Goal: Information Seeking & Learning: Learn about a topic

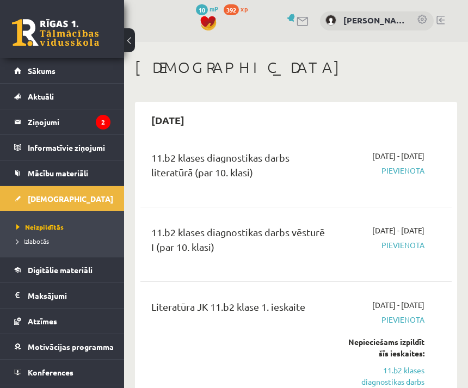
click at [31, 119] on legend "Ziņojumi 2" at bounding box center [69, 121] width 83 height 25
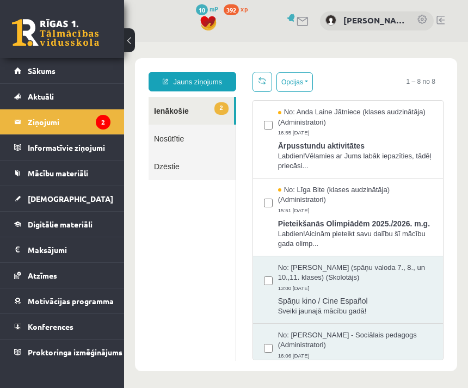
click at [99, 226] on link "Digitālie materiāli" at bounding box center [62, 224] width 96 height 25
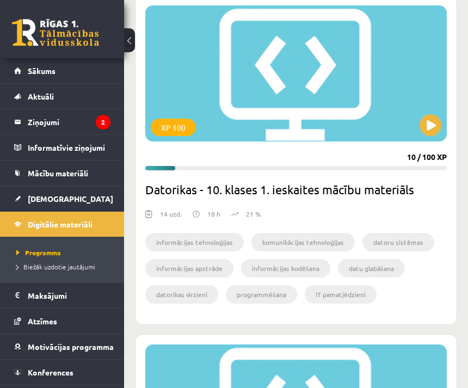
scroll to position [2366, 0]
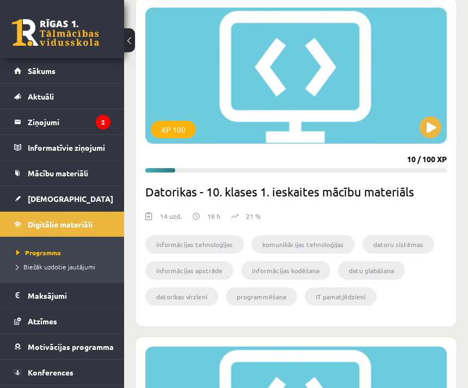
click at [433, 137] on button at bounding box center [431, 128] width 22 height 22
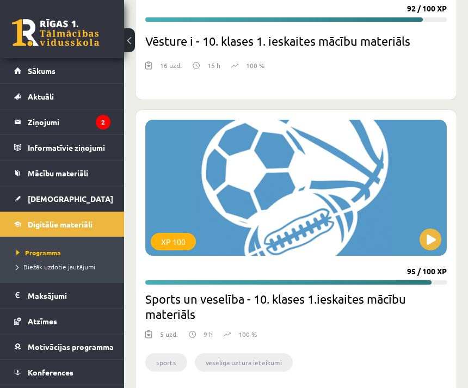
scroll to position [4687, 0]
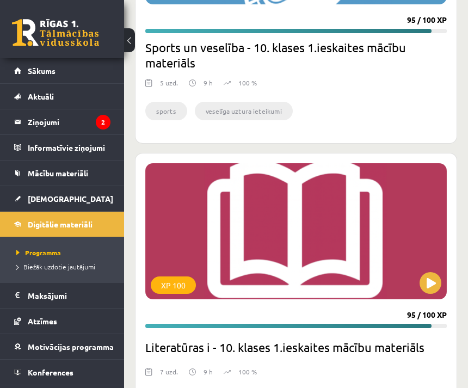
click at [396, 266] on div "XP 100" at bounding box center [296, 231] width 302 height 136
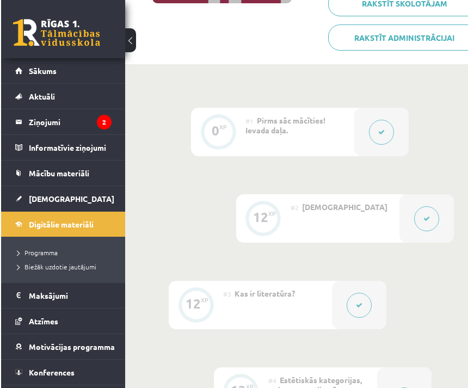
scroll to position [215, 2]
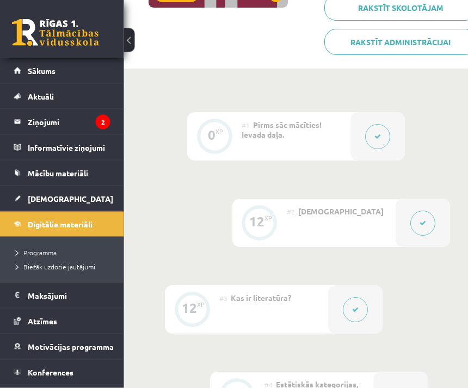
click at [333, 135] on div "#1 Pirms sāc mācīties! Ievada daļa." at bounding box center [296, 137] width 109 height 48
click at [387, 138] on button at bounding box center [378, 137] width 25 height 25
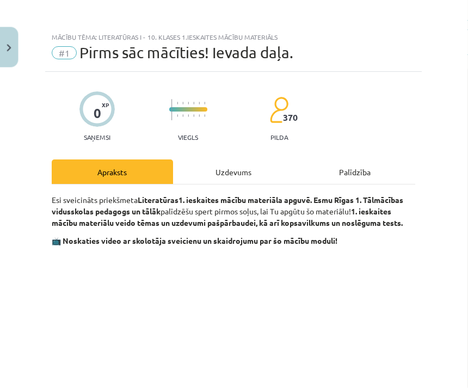
scroll to position [215, 3]
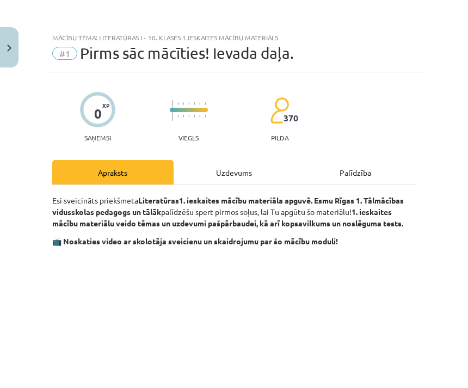
click at [367, 141] on div "0 XP Saņemsi Viegls 370 pilda" at bounding box center [234, 114] width 364 height 56
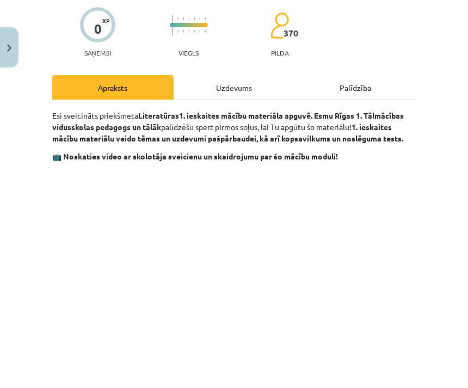
click at [254, 86] on div "Uzdevums" at bounding box center [234, 87] width 121 height 25
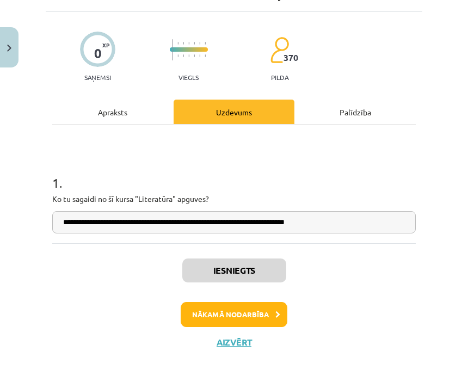
scroll to position [24, 0]
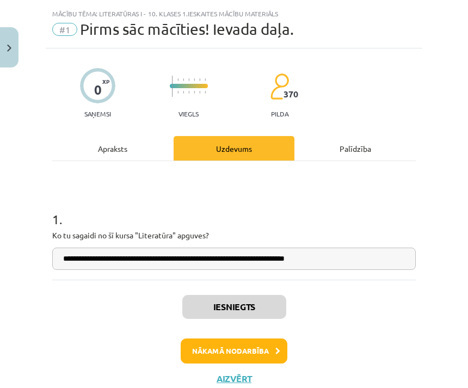
click at [273, 349] on button "Nākamā nodarbība" at bounding box center [234, 351] width 107 height 25
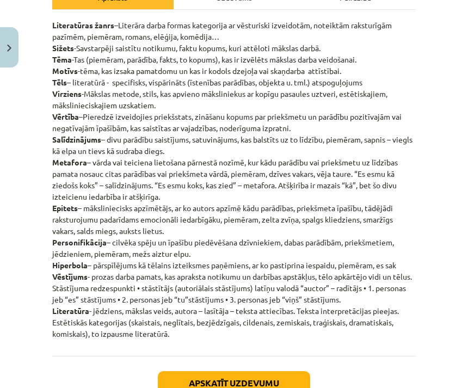
scroll to position [176, 0]
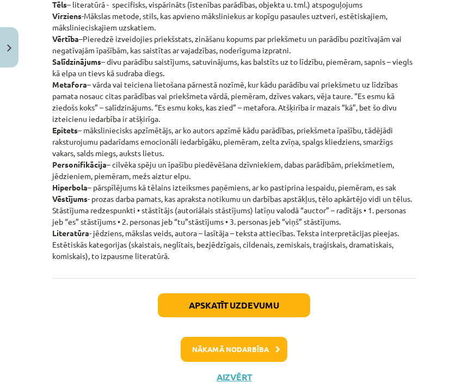
click at [285, 314] on button "Apskatīt uzdevumu" at bounding box center [234, 306] width 153 height 24
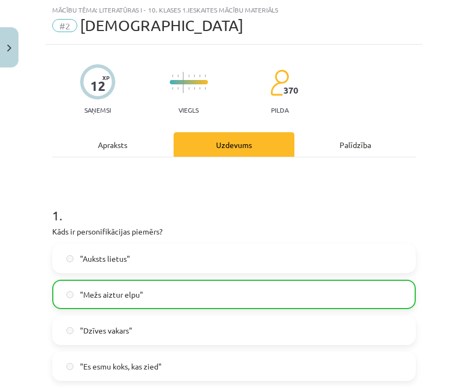
scroll to position [27, 0]
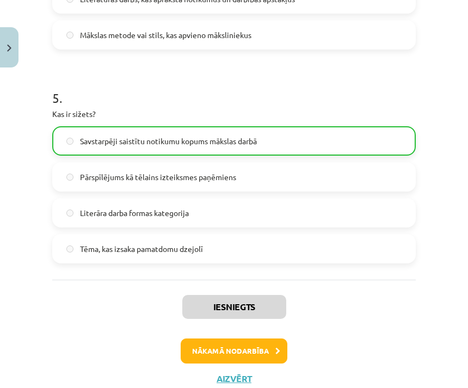
click at [269, 346] on button "Nākamā nodarbība" at bounding box center [234, 351] width 107 height 25
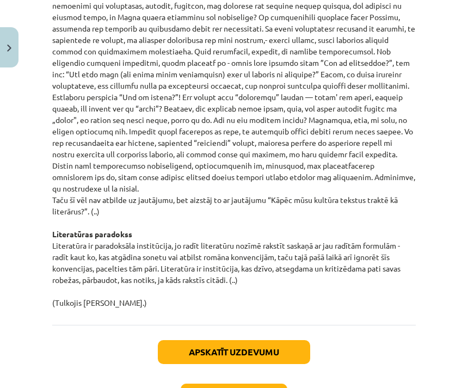
scroll to position [1506, 0]
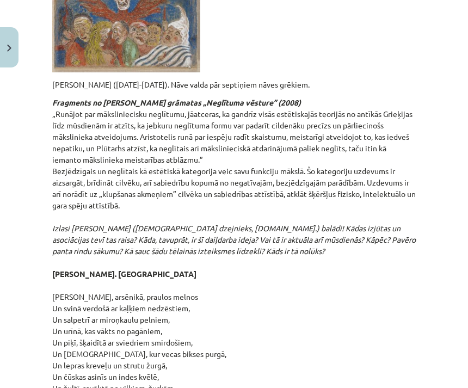
scroll to position [2550, 0]
click at [431, 180] on div "Mācību tēma: Literatūras i - 10. klases 1.ieskaites mācību materiāls #4 Estētis…" at bounding box center [234, 194] width 468 height 388
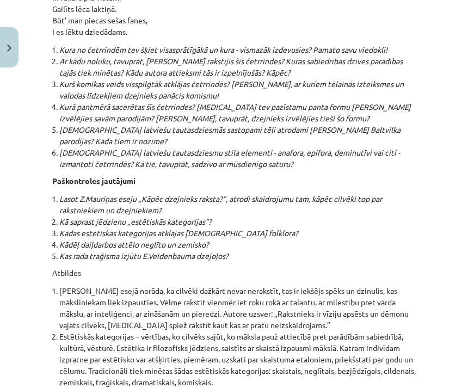
scroll to position [13677, 0]
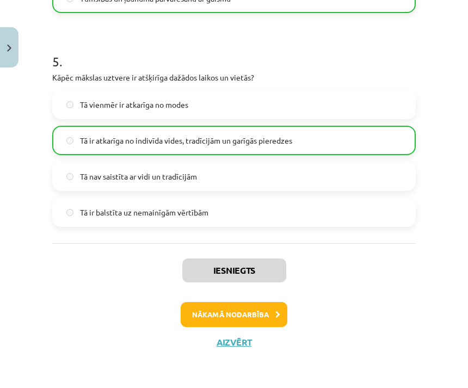
scroll to position [1019, 0]
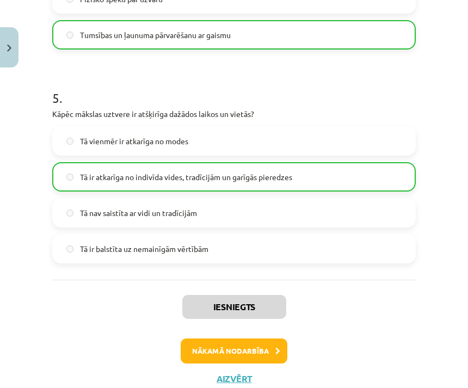
click at [272, 349] on button "Nākamā nodarbība" at bounding box center [234, 351] width 107 height 25
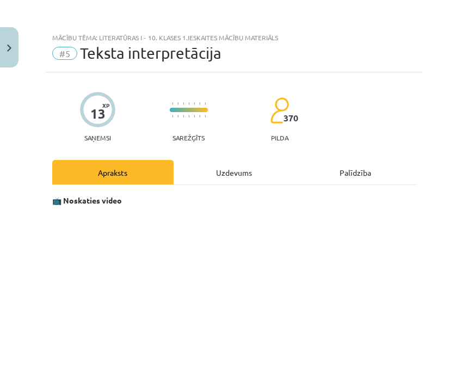
scroll to position [0, 0]
click at [234, 170] on div "Uzdevums" at bounding box center [234, 172] width 121 height 25
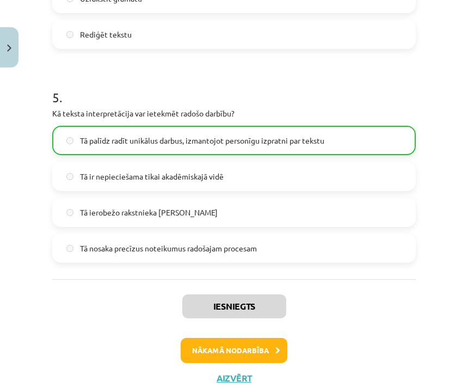
scroll to position [1002, 0]
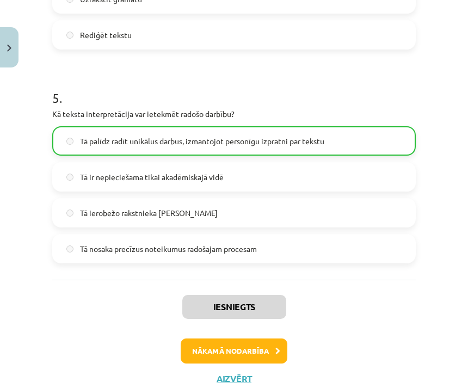
click at [264, 349] on button "Nākamā nodarbība" at bounding box center [234, 351] width 107 height 25
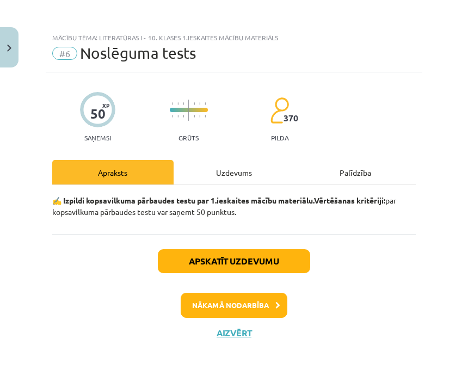
click at [278, 262] on button "Apskatīt uzdevumu" at bounding box center [234, 261] width 153 height 24
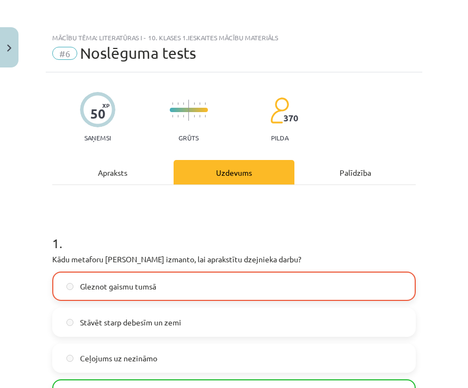
click at [11, 45] on img "Close" at bounding box center [9, 48] width 4 height 7
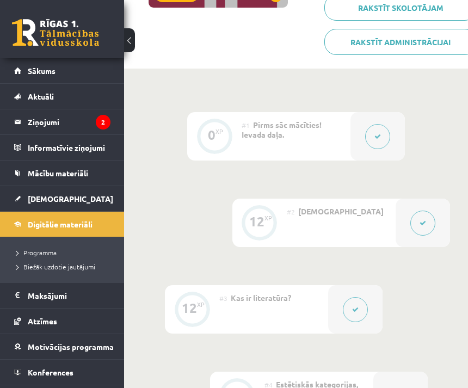
click at [100, 198] on link "[DEMOGRAPHIC_DATA]" at bounding box center [62, 198] width 96 height 25
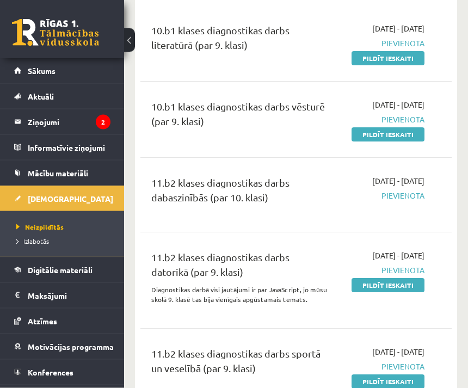
scroll to position [1759, 0]
